Goal: Task Accomplishment & Management: Complete application form

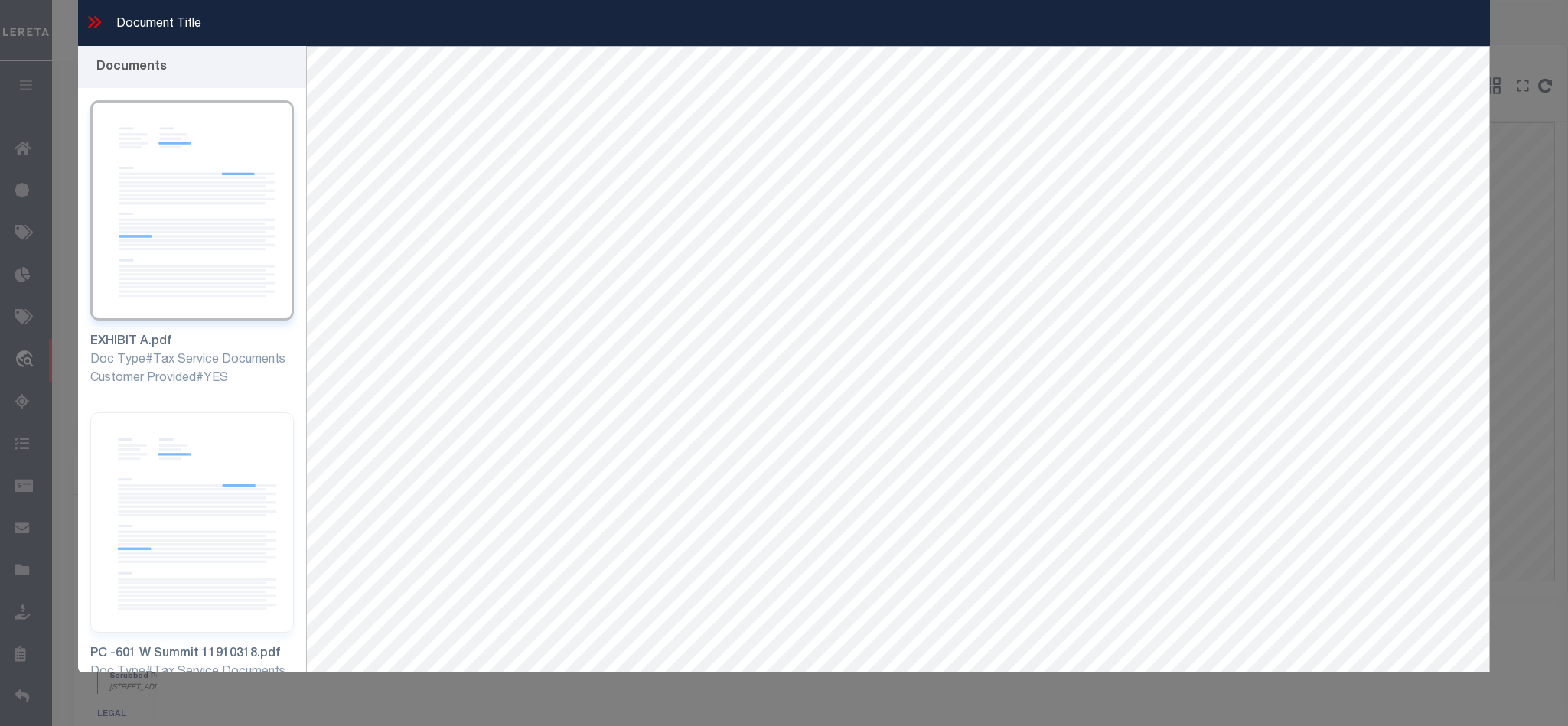
select select "53804"
select select "5527"
select select "10"
select select "20"
select select "NonEscrow"
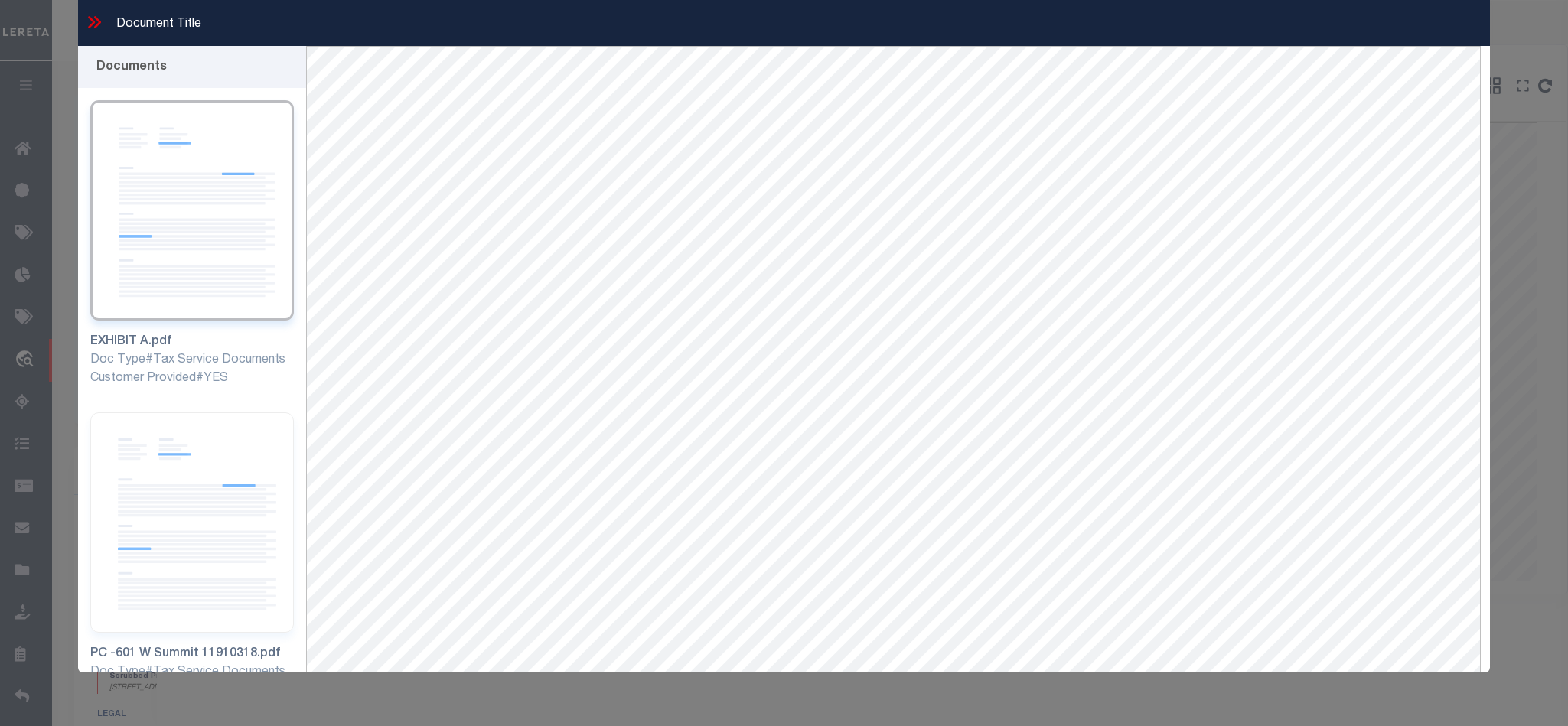
scroll to position [229, 0]
click at [213, 476] on img at bounding box center [191, 523] width 203 height 221
click at [209, 239] on img at bounding box center [191, 211] width 203 height 221
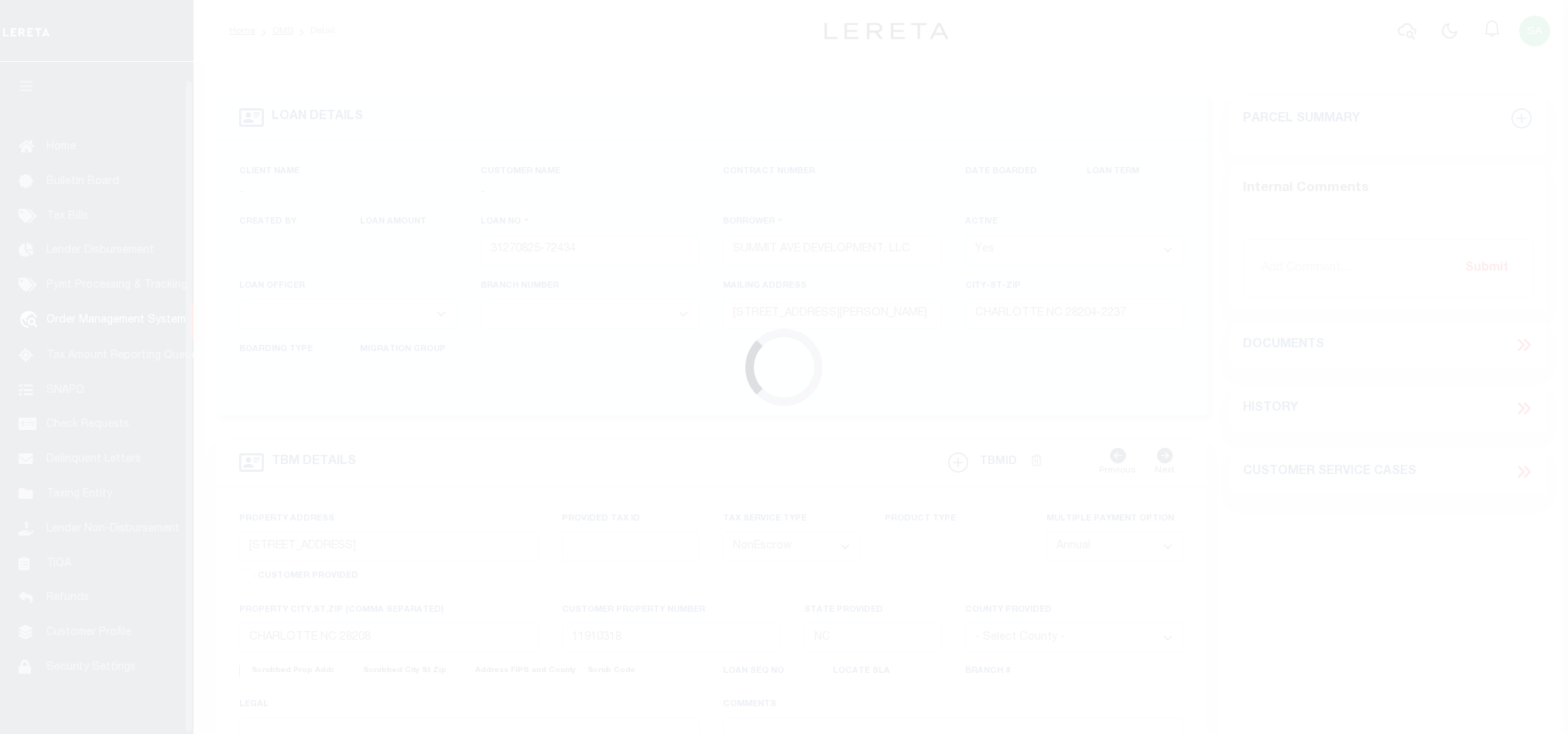
select select "10"
select select "20"
select select "NonEscrow"
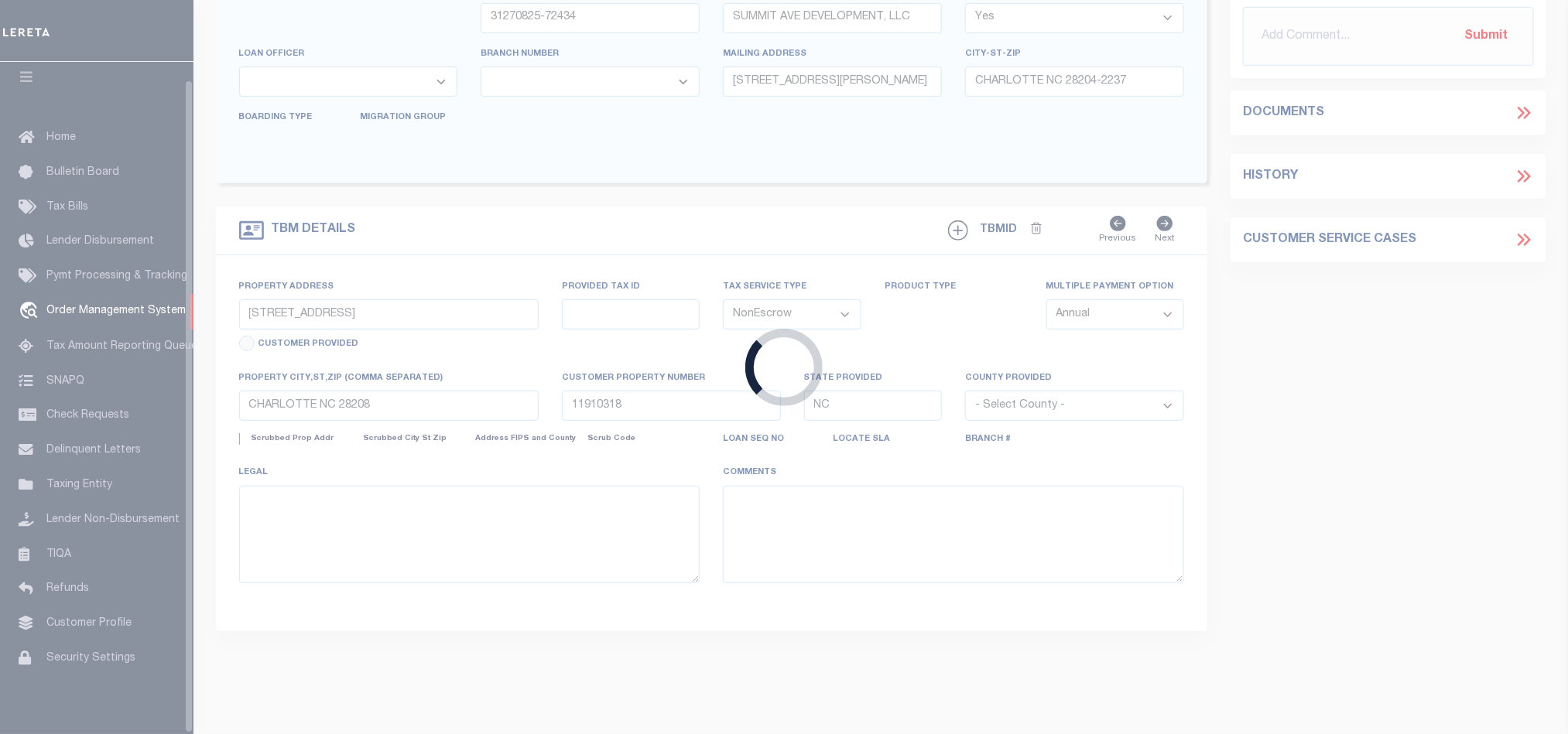
select select
type input "[DATE]"
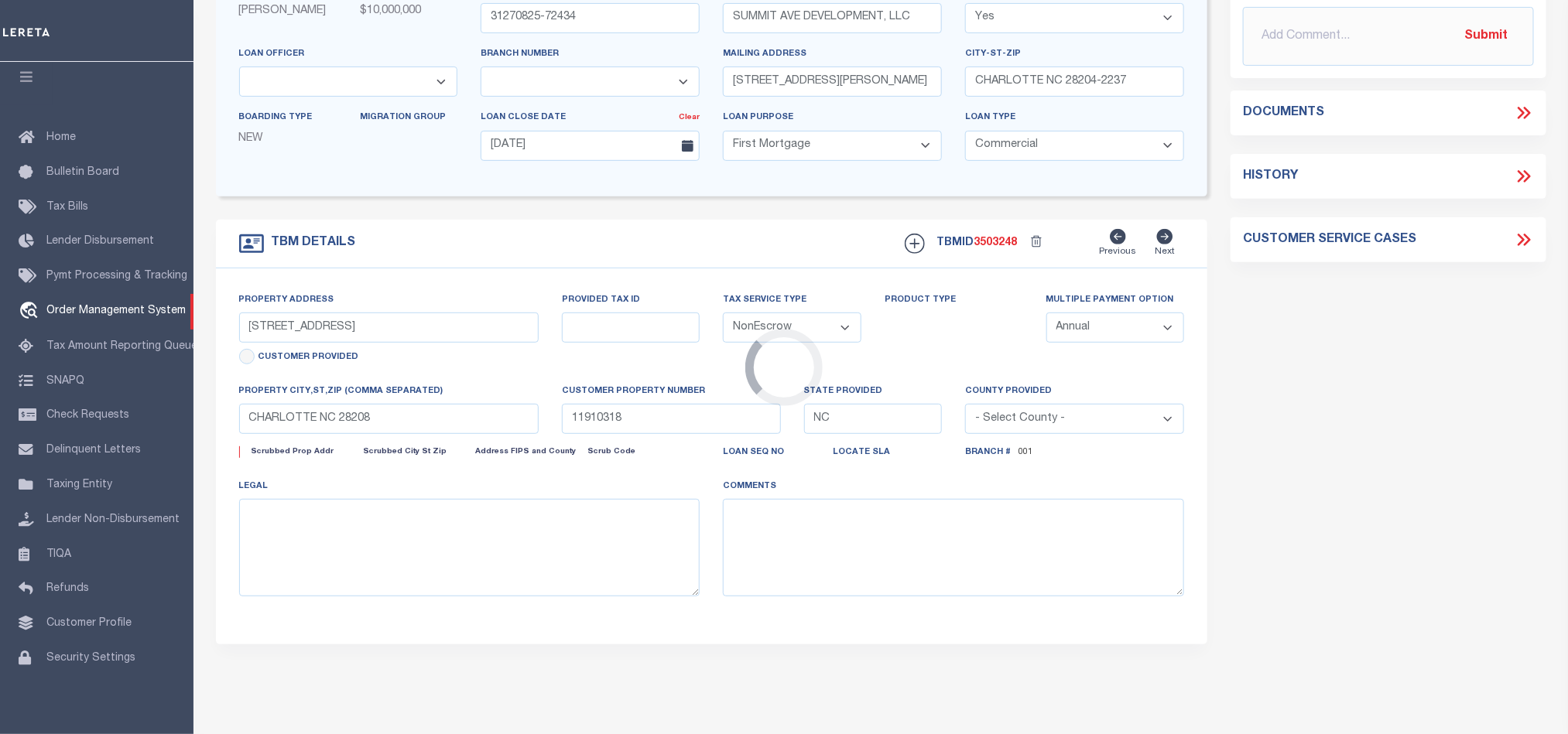
select select "53804"
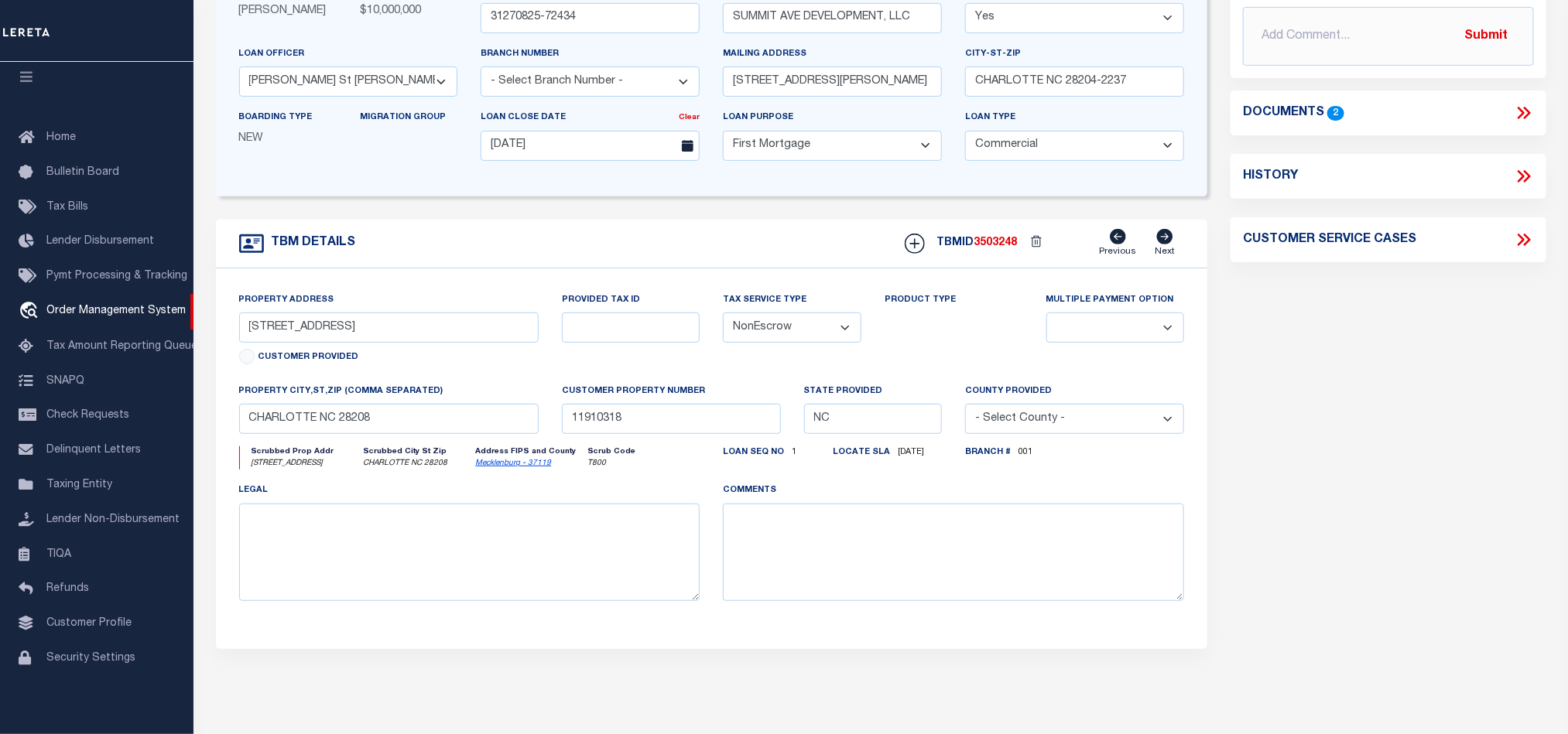
select select "5527"
select select
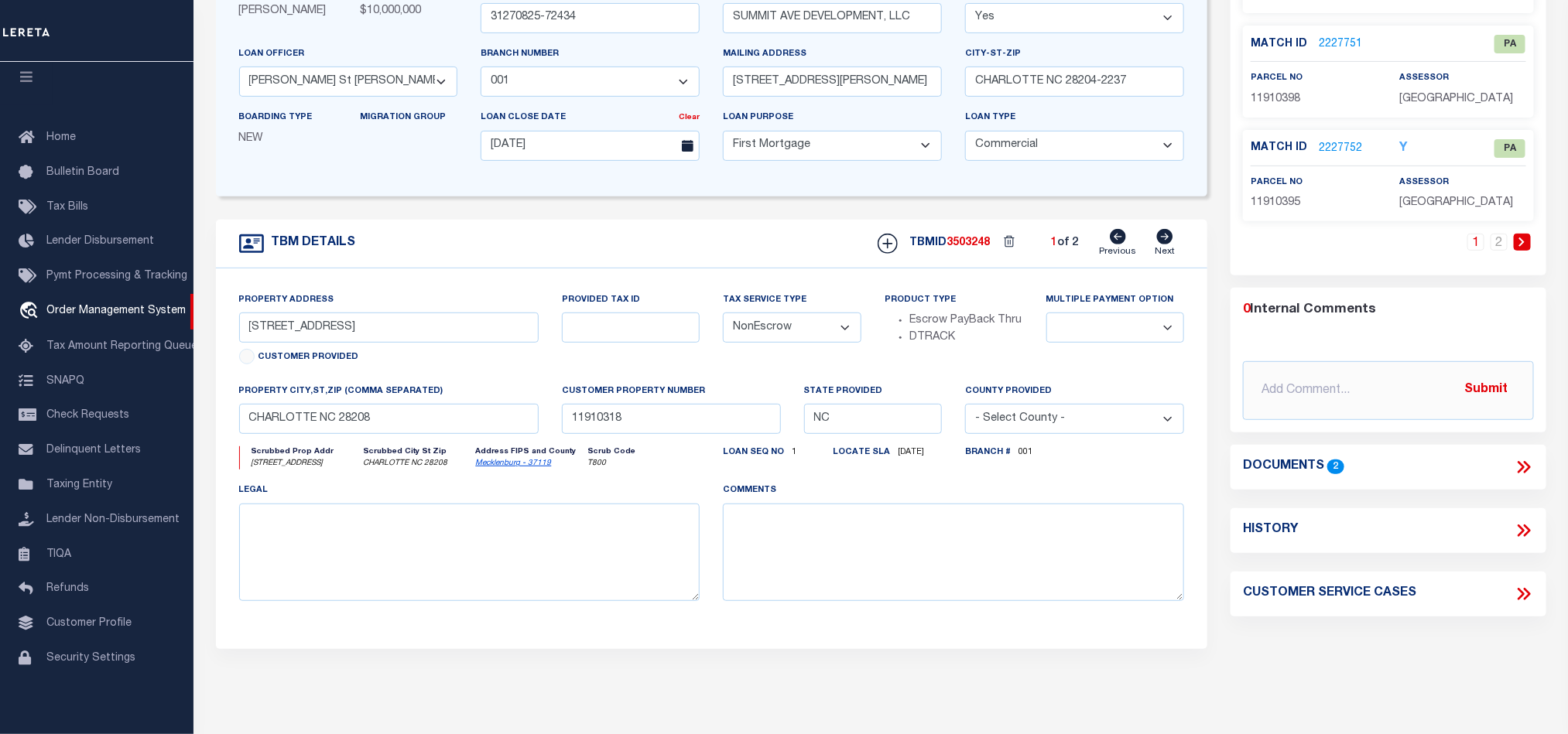
click at [523, 467] on link "Mecklenburg - 37119" at bounding box center [513, 463] width 76 height 8
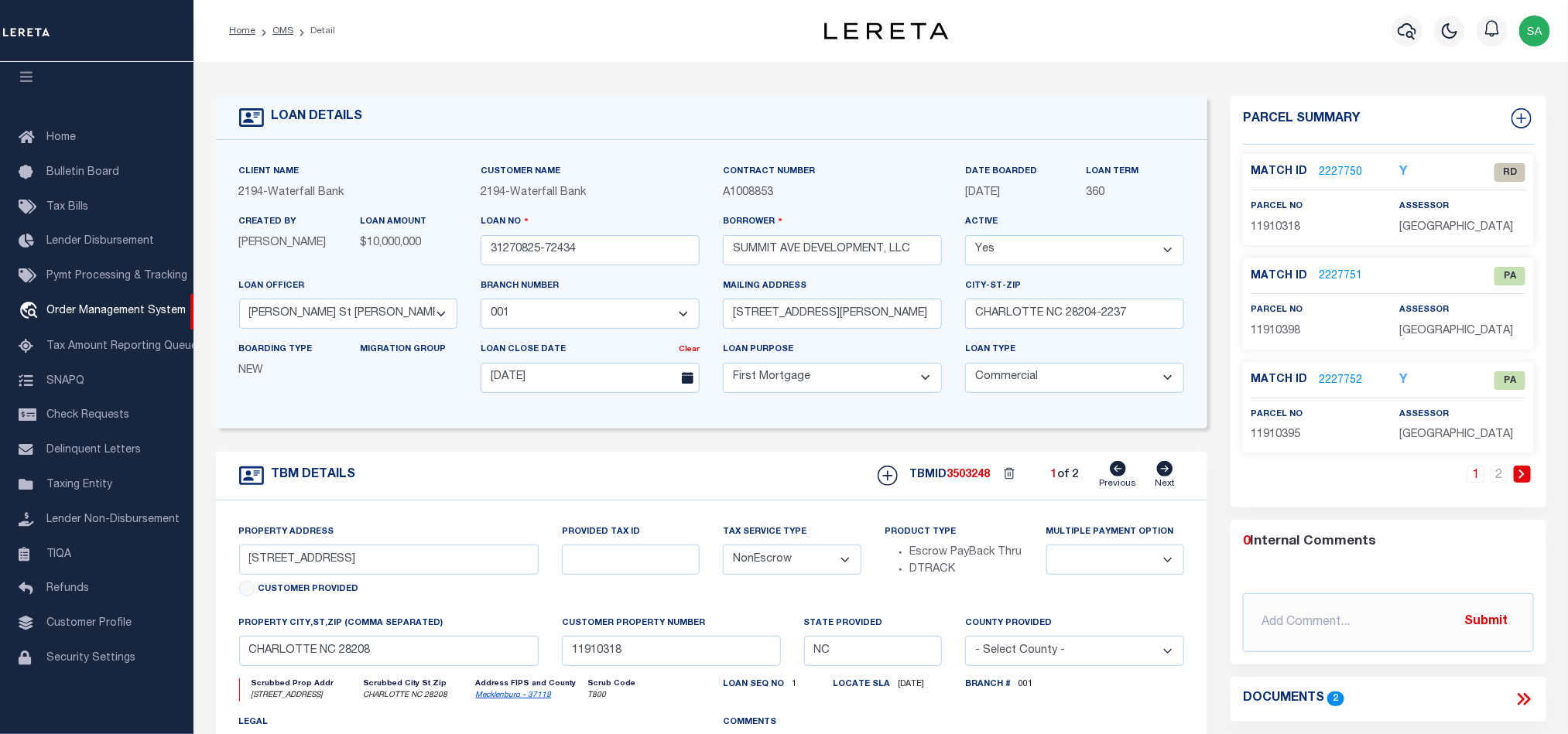
click at [1168, 476] on icon at bounding box center [1165, 468] width 16 height 15
select select
type textarea "6 PARCELS"
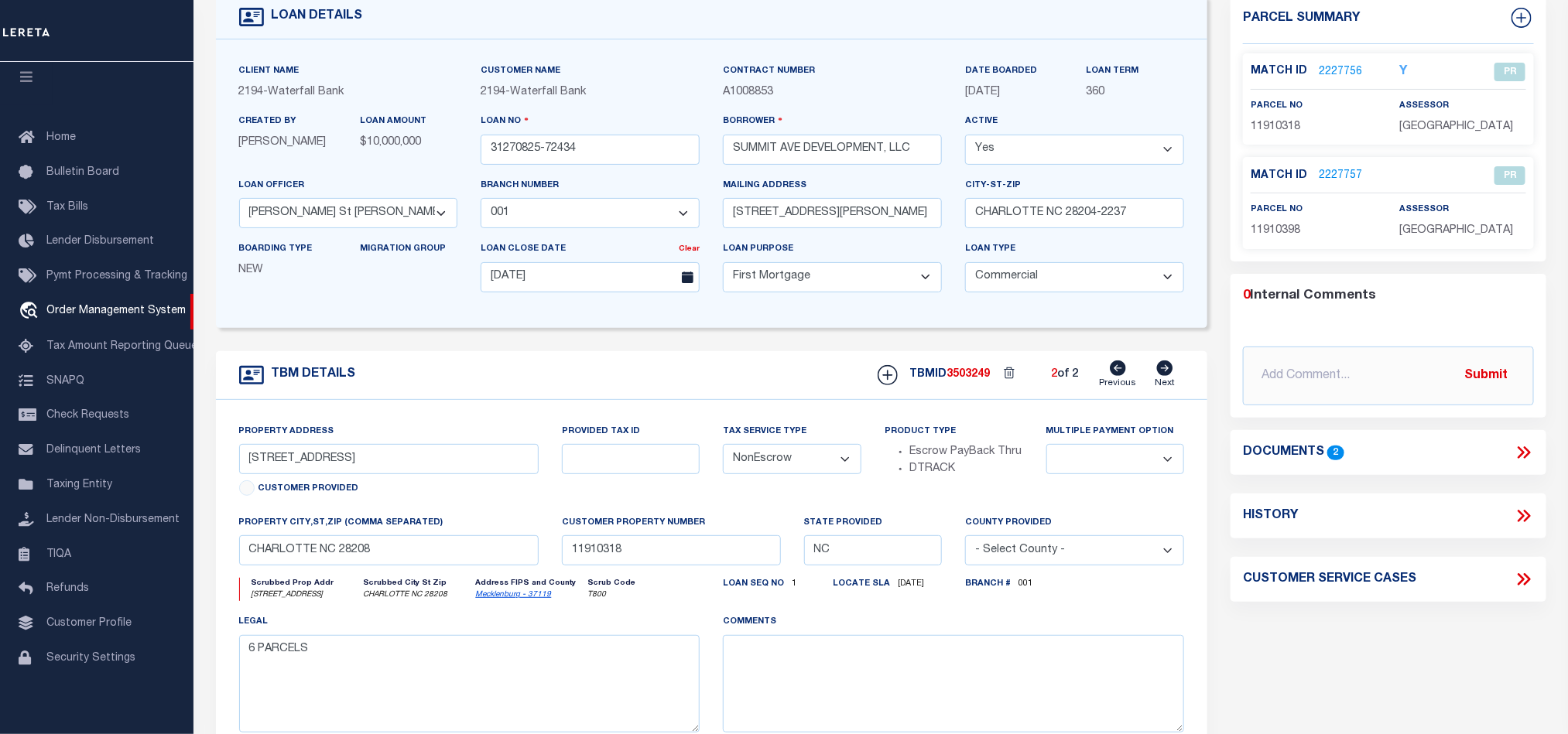
scroll to position [232, 0]
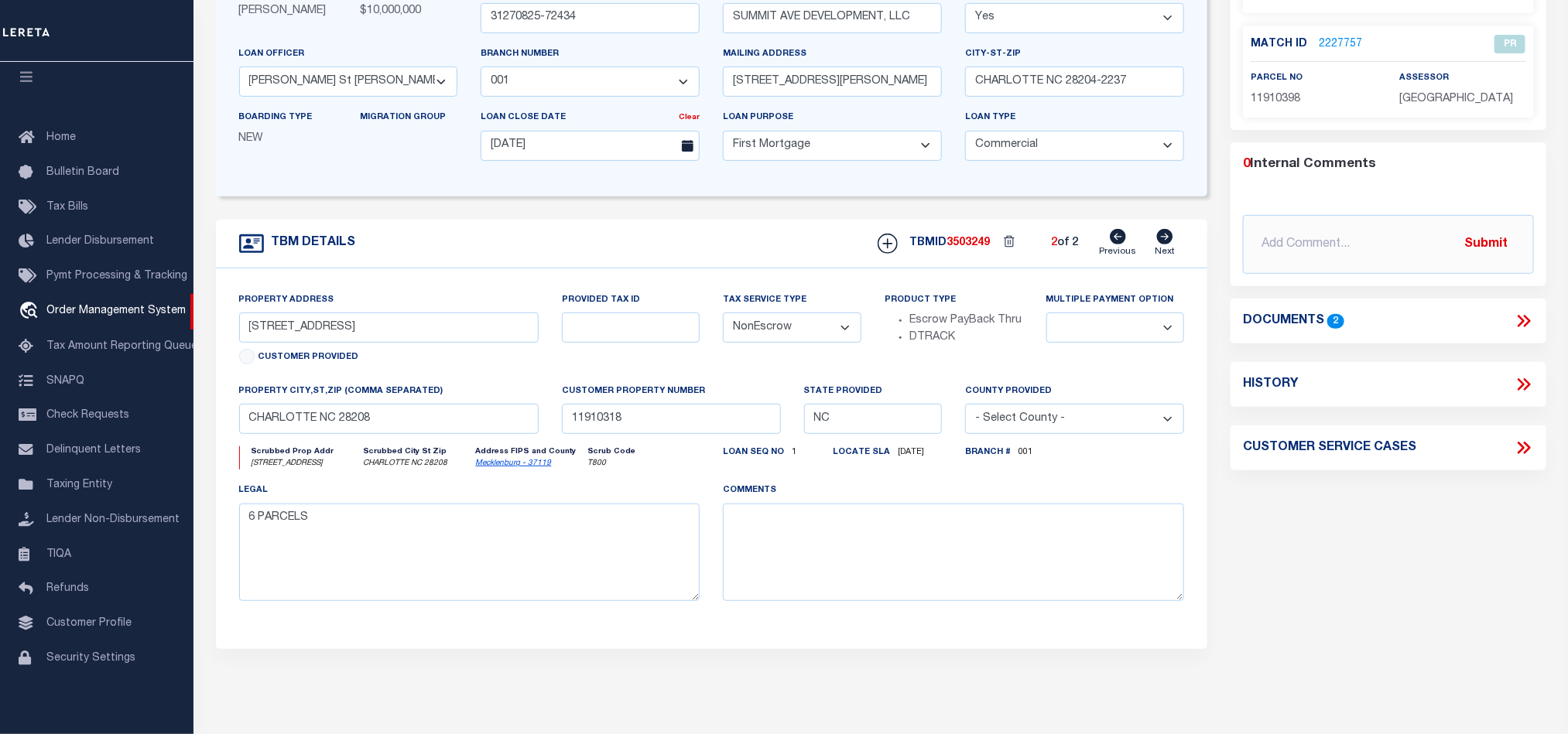
click at [1118, 243] on icon at bounding box center [1118, 236] width 16 height 15
select select
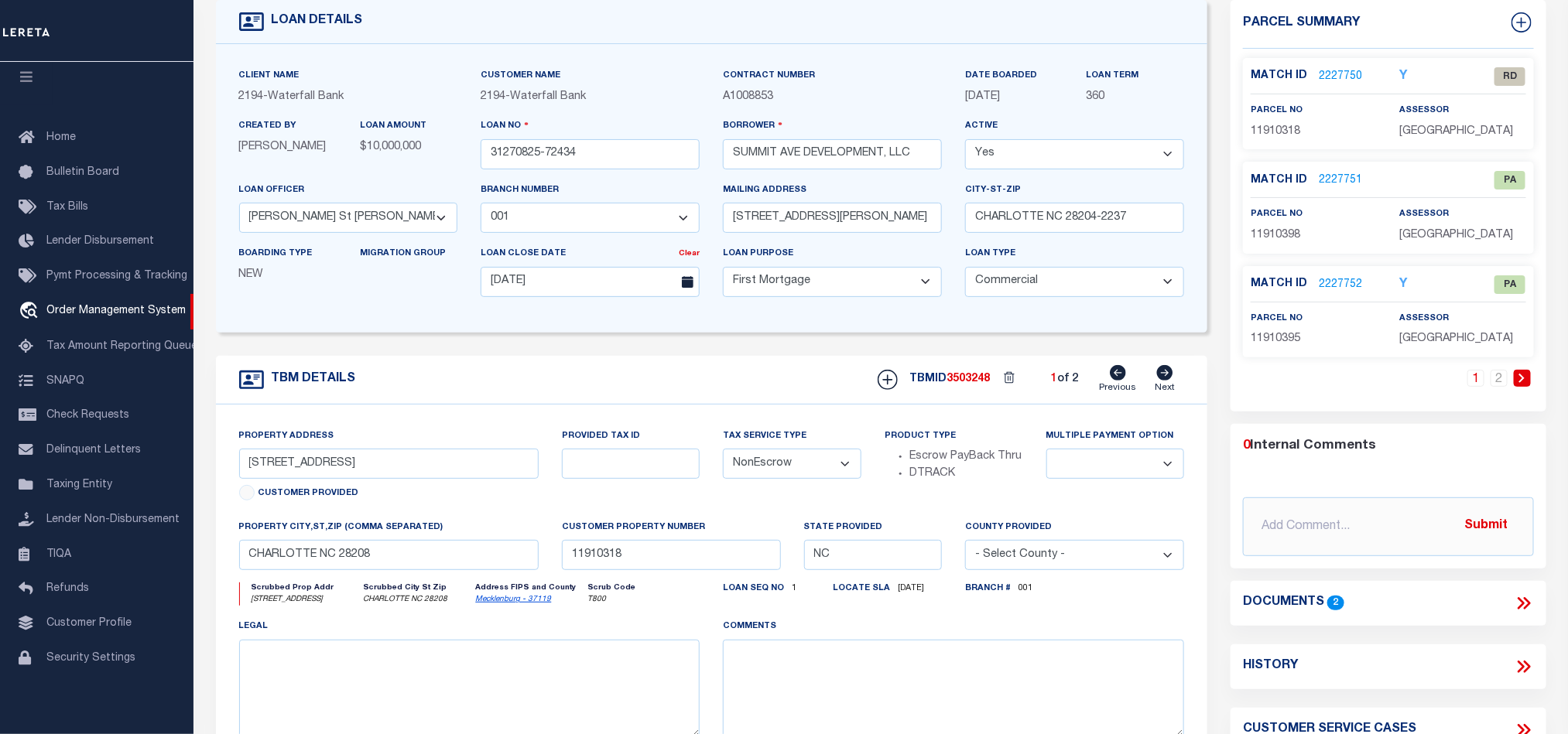
scroll to position [0, 0]
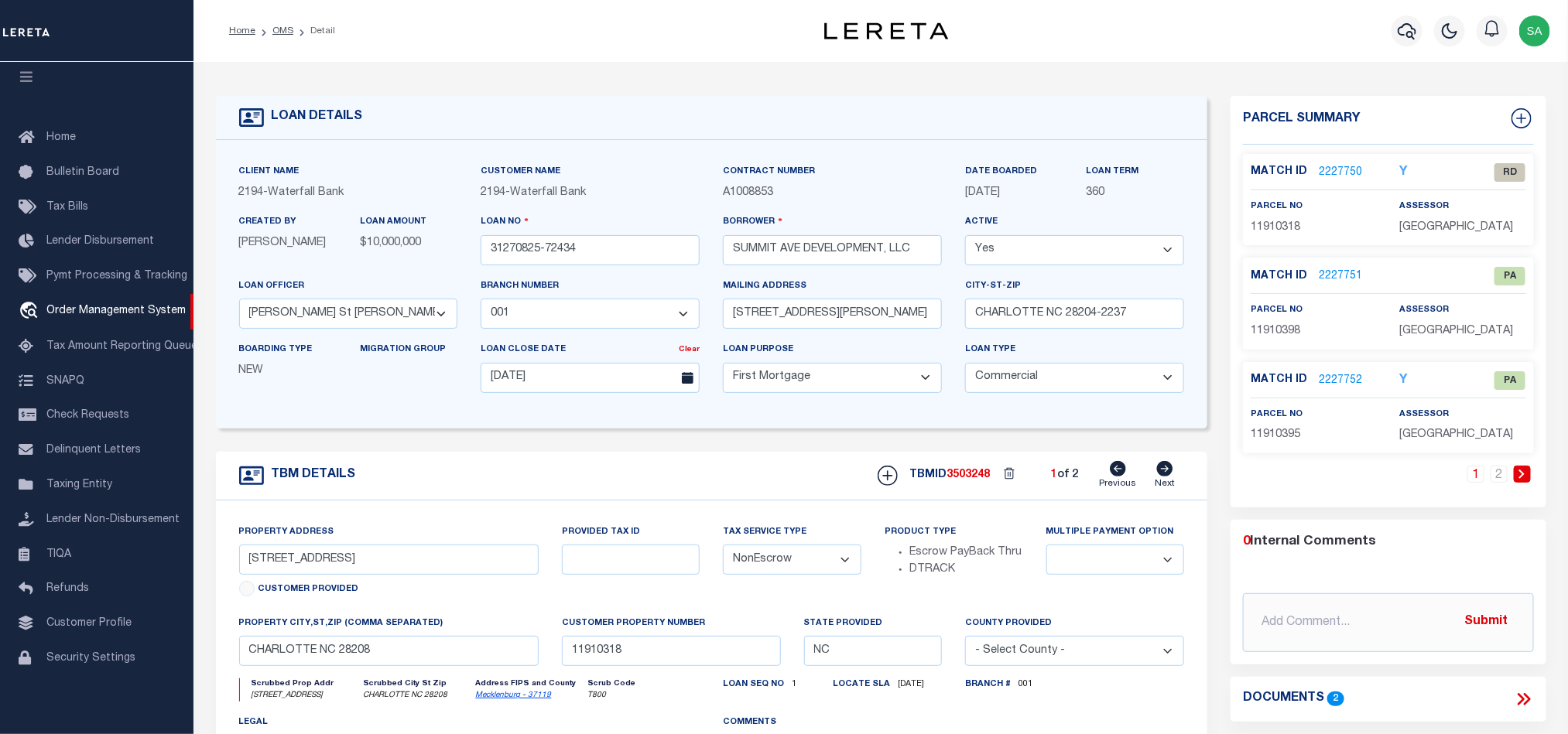
click at [1279, 222] on span "11910318" at bounding box center [1275, 227] width 50 height 11
copy span "11910318"
click at [1283, 441] on span "11910395" at bounding box center [1275, 434] width 50 height 11
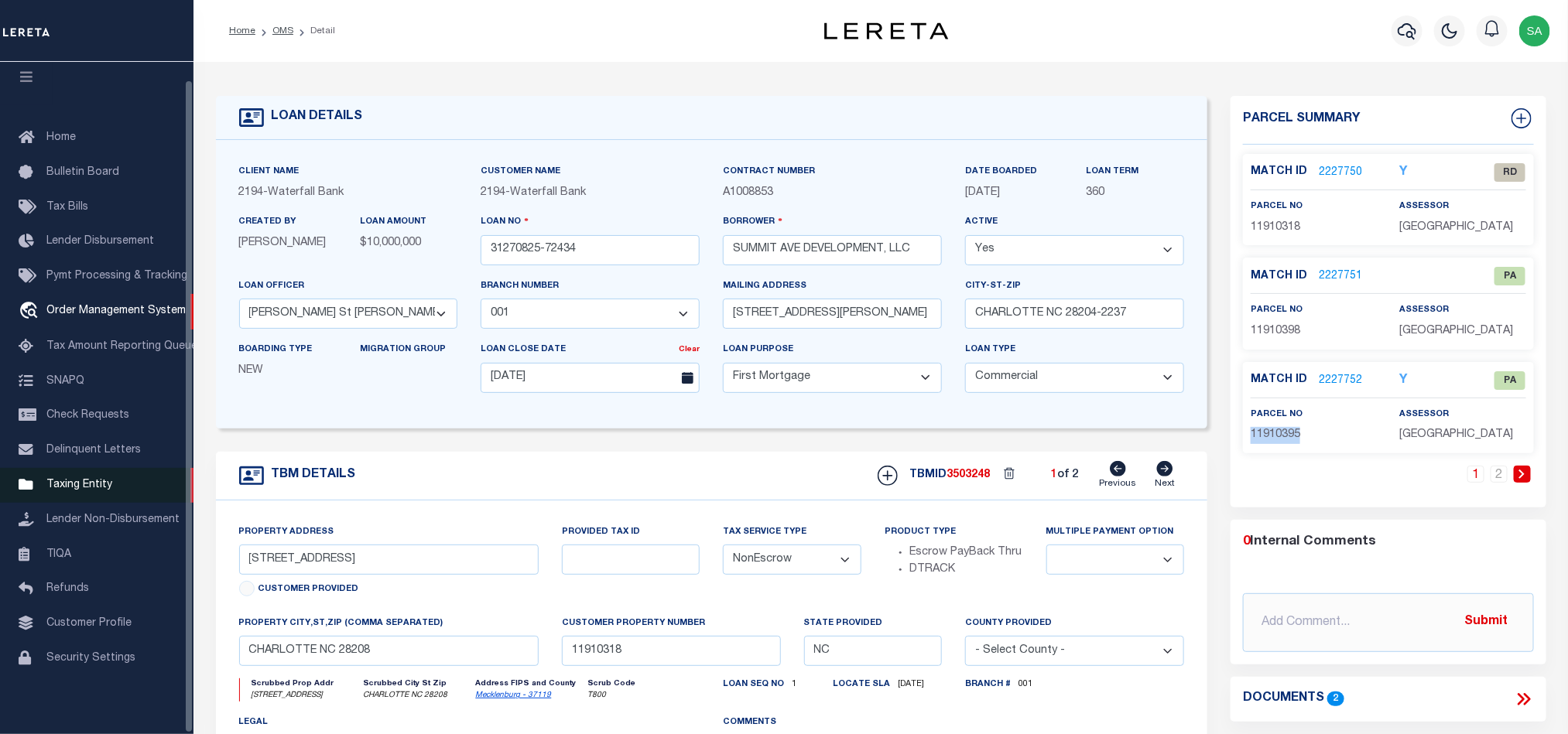
copy span "11910395"
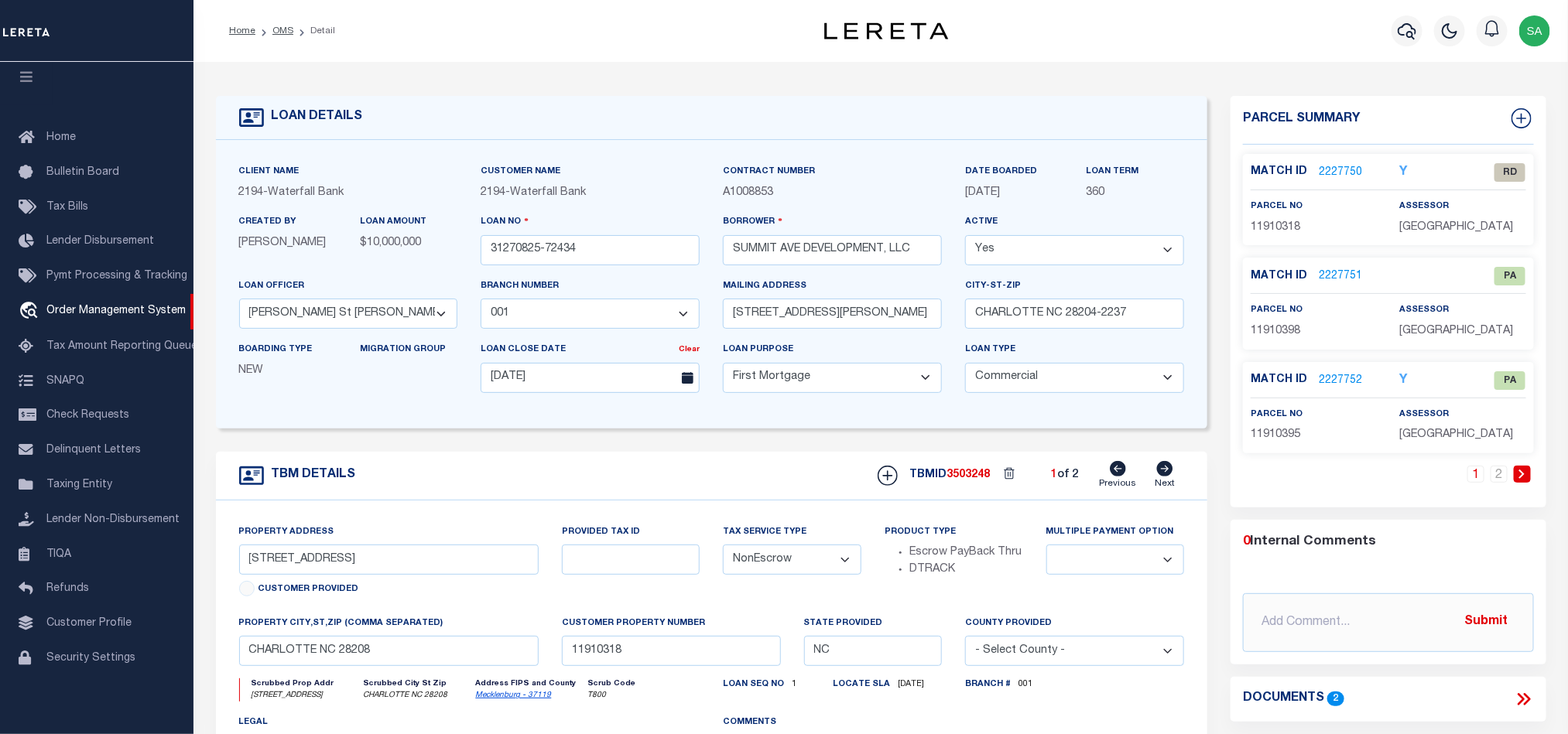
click at [1264, 336] on span "11910398" at bounding box center [1275, 331] width 50 height 11
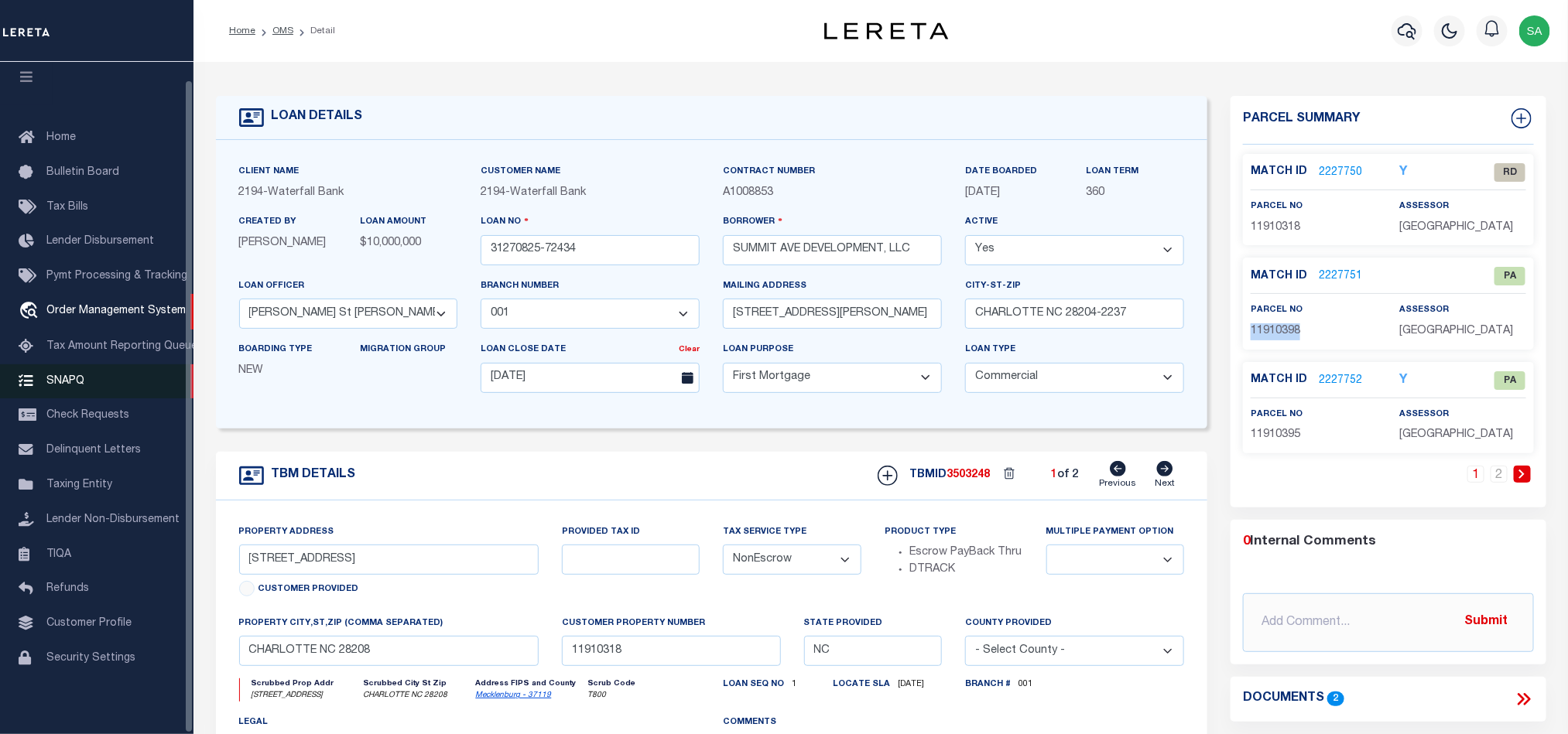
copy span "11910398"
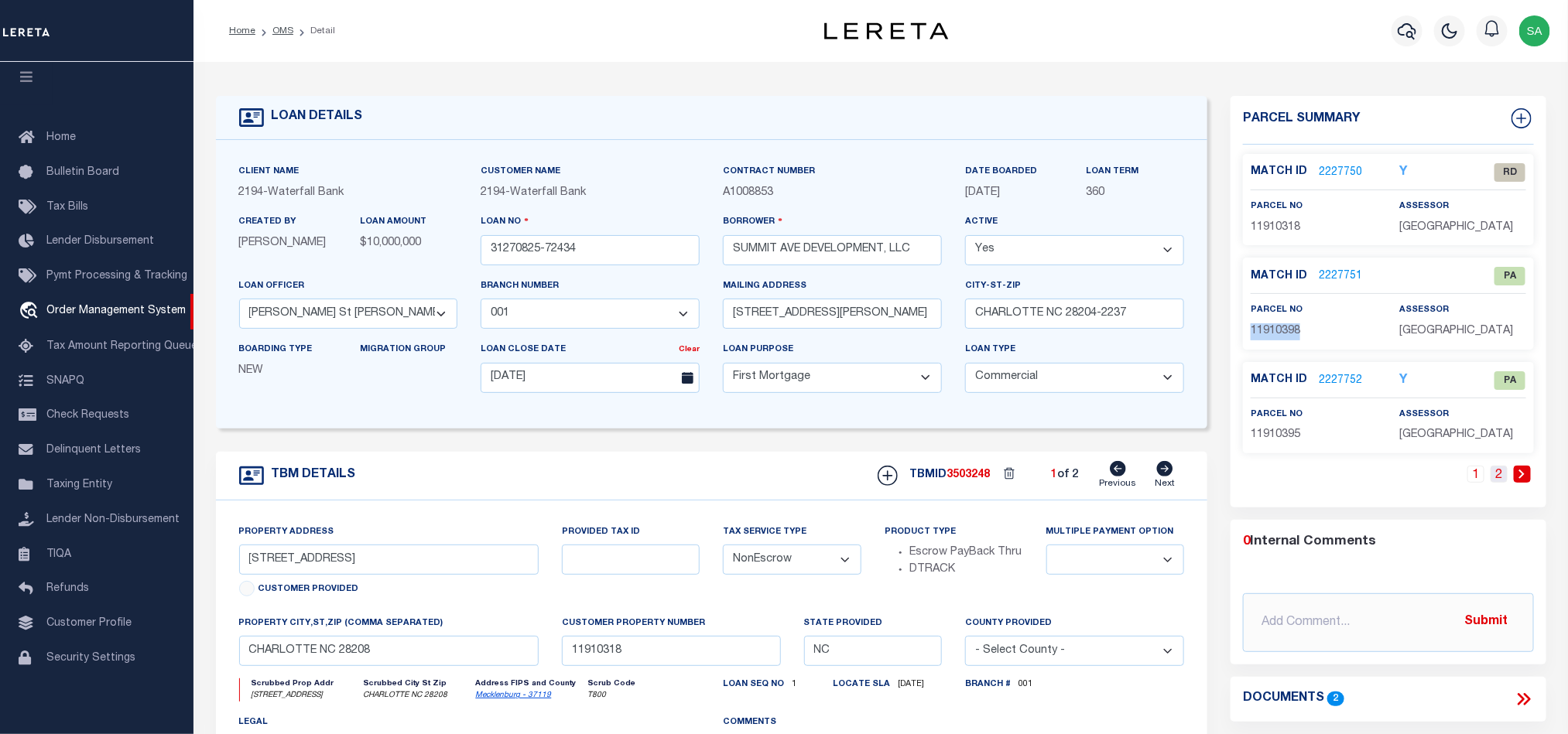
click at [1496, 482] on link "2" at bounding box center [1498, 474] width 17 height 17
click at [1284, 227] on span "11910396" at bounding box center [1275, 227] width 50 height 11
copy div "11910396"
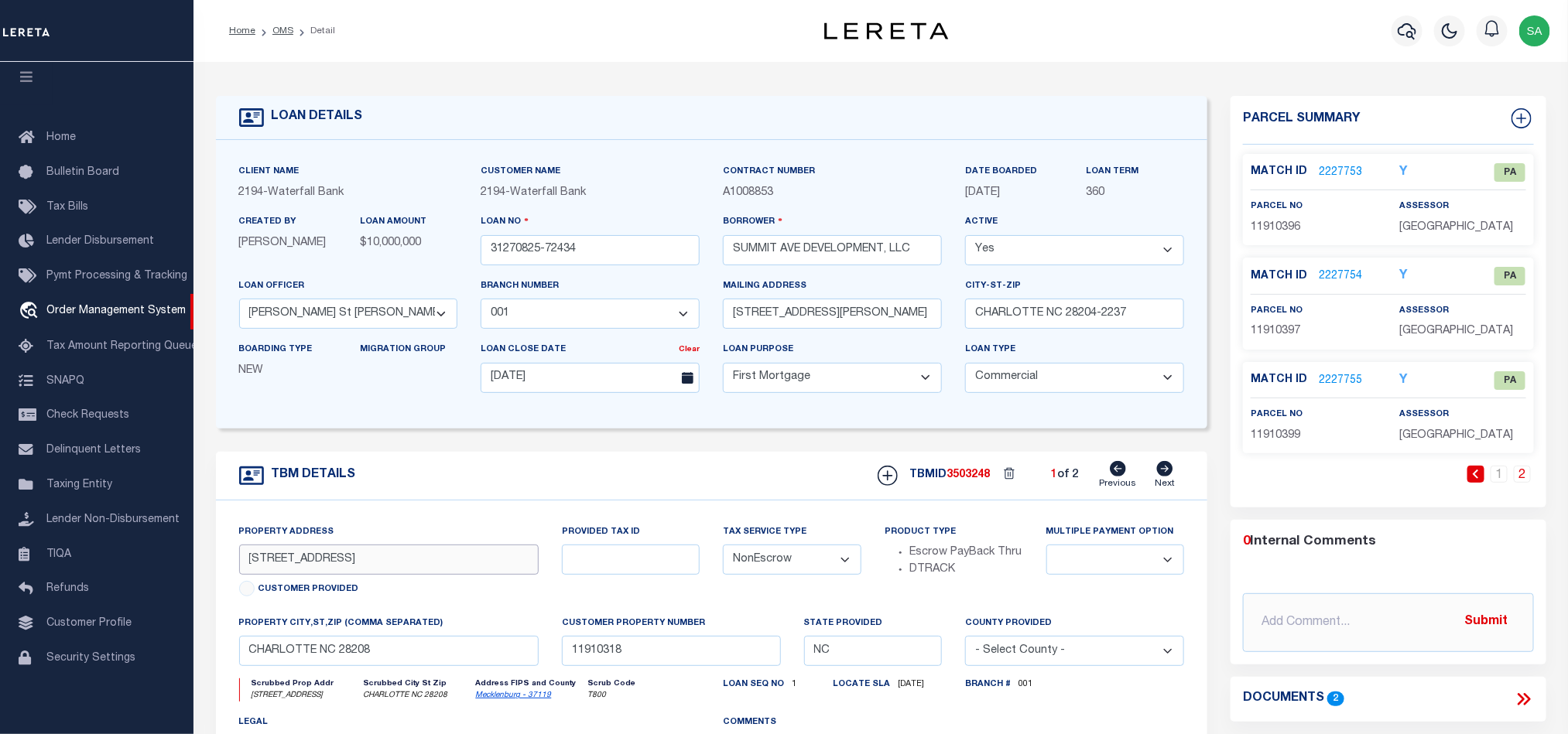
drag, startPoint x: 401, startPoint y: 555, endPoint x: -655, endPoint y: 456, distance: 1060.6
click at [0, 456] on html "Home OMS Detail" at bounding box center [784, 589] width 1568 height 1177
click at [532, 564] on input "[STREET_ADDRESS]" at bounding box center [389, 560] width 300 height 30
drag, startPoint x: 335, startPoint y: 664, endPoint x: 33, endPoint y: 639, distance: 303.0
click at [33, 639] on div "Home OMS Detail" at bounding box center [784, 589] width 1568 height 1177
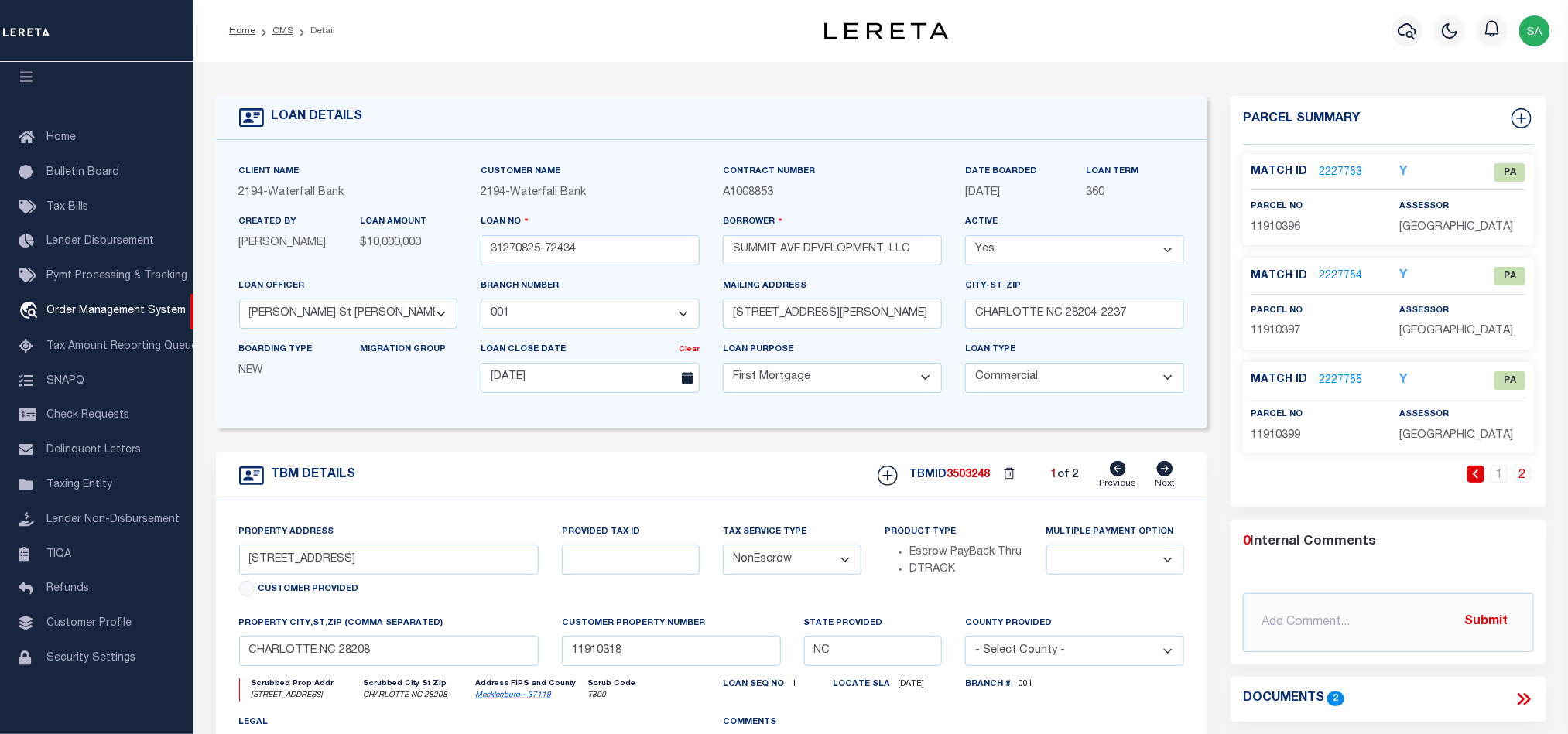
click at [1168, 482] on link "Next" at bounding box center [1164, 475] width 21 height 29
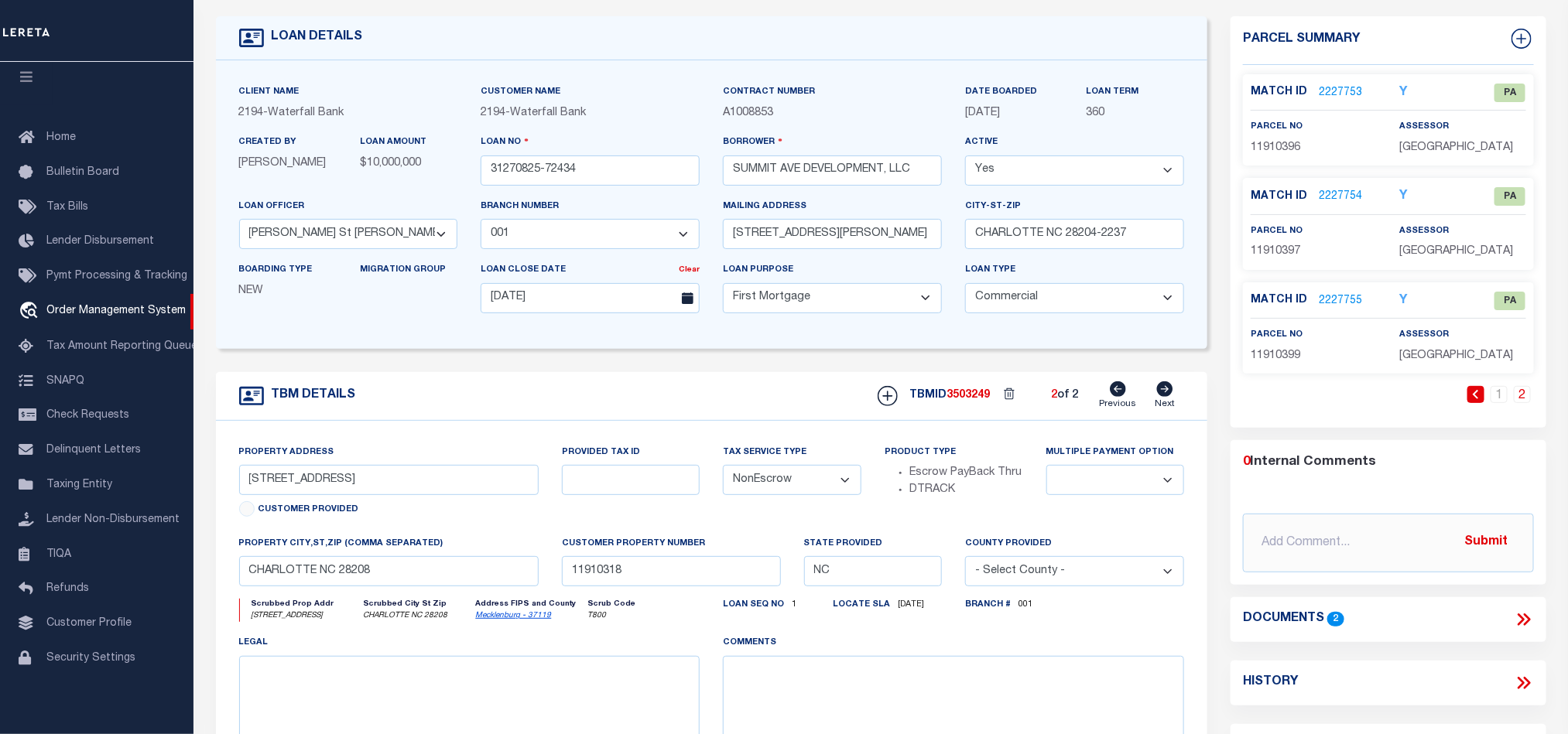
scroll to position [116, 0]
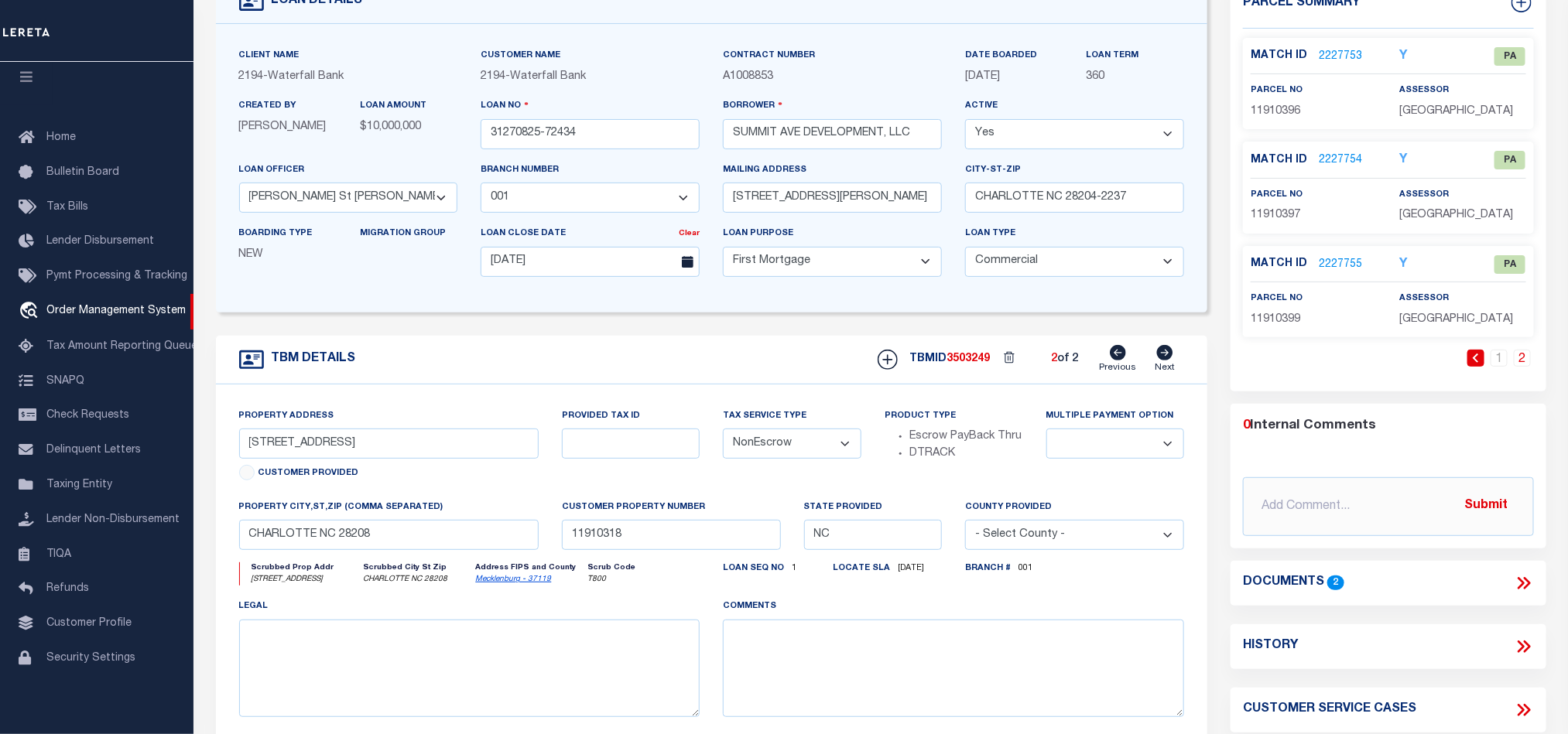
select select
type textarea "6 PARCELS"
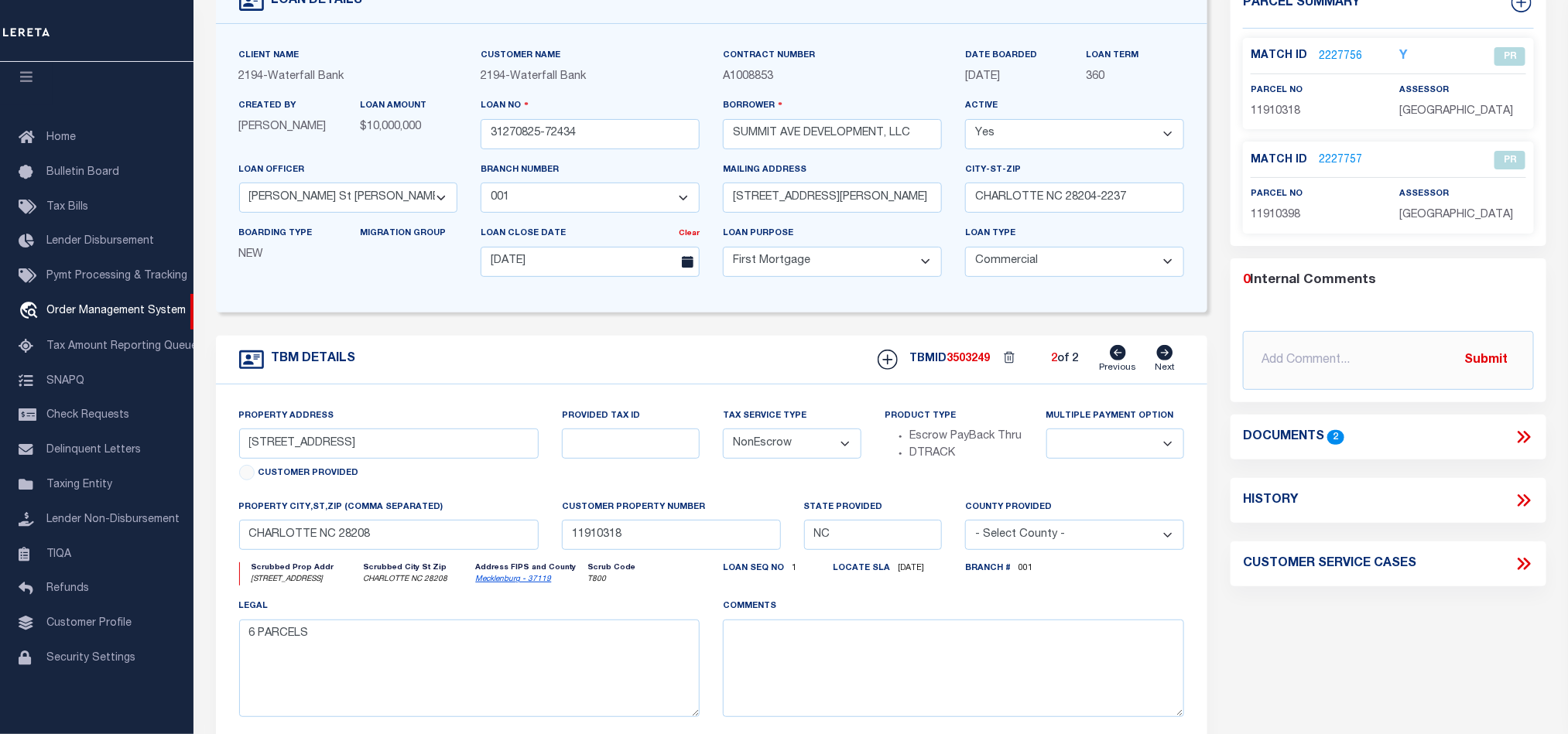
click at [1113, 360] on icon at bounding box center [1118, 352] width 16 height 15
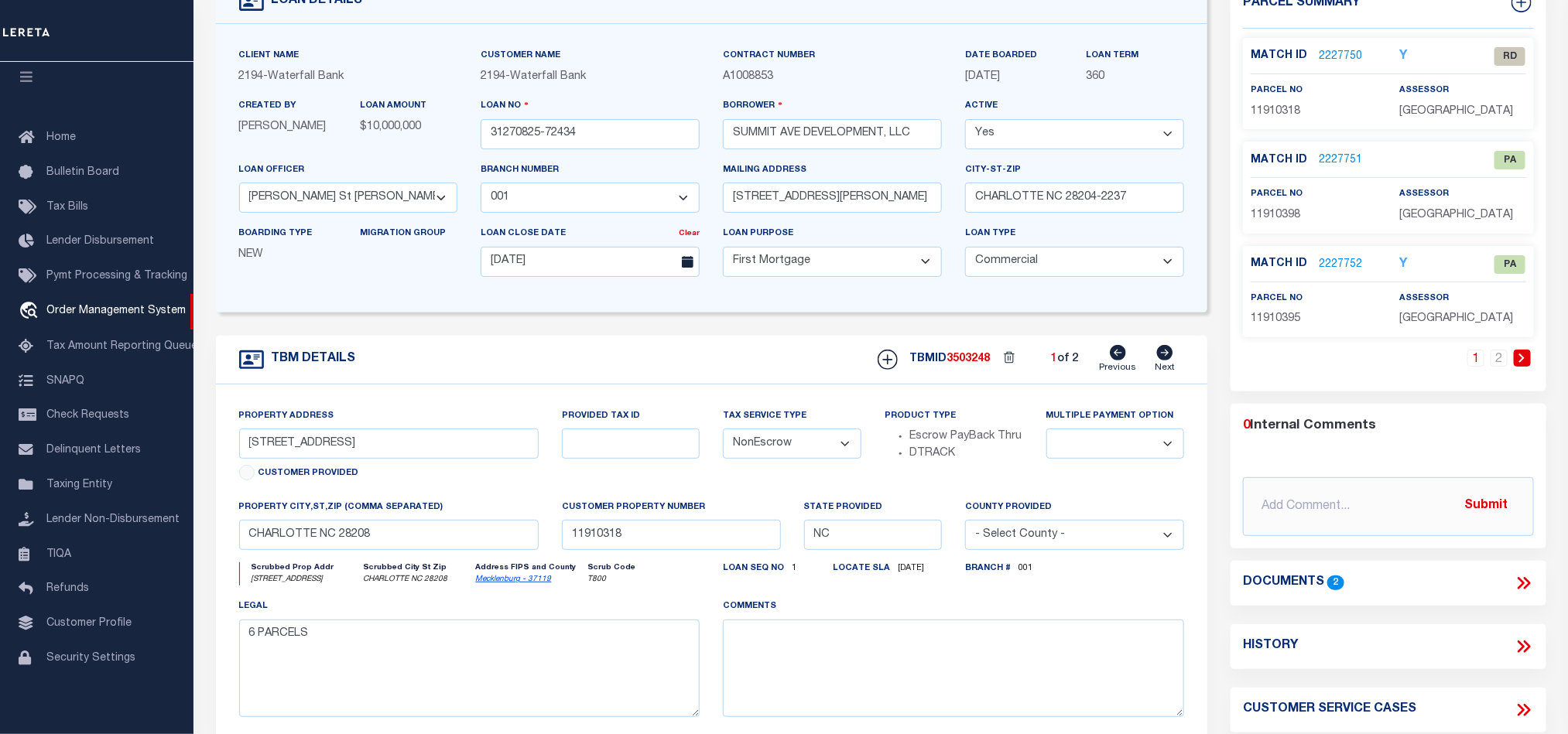
select select
